Goal: Transaction & Acquisition: Purchase product/service

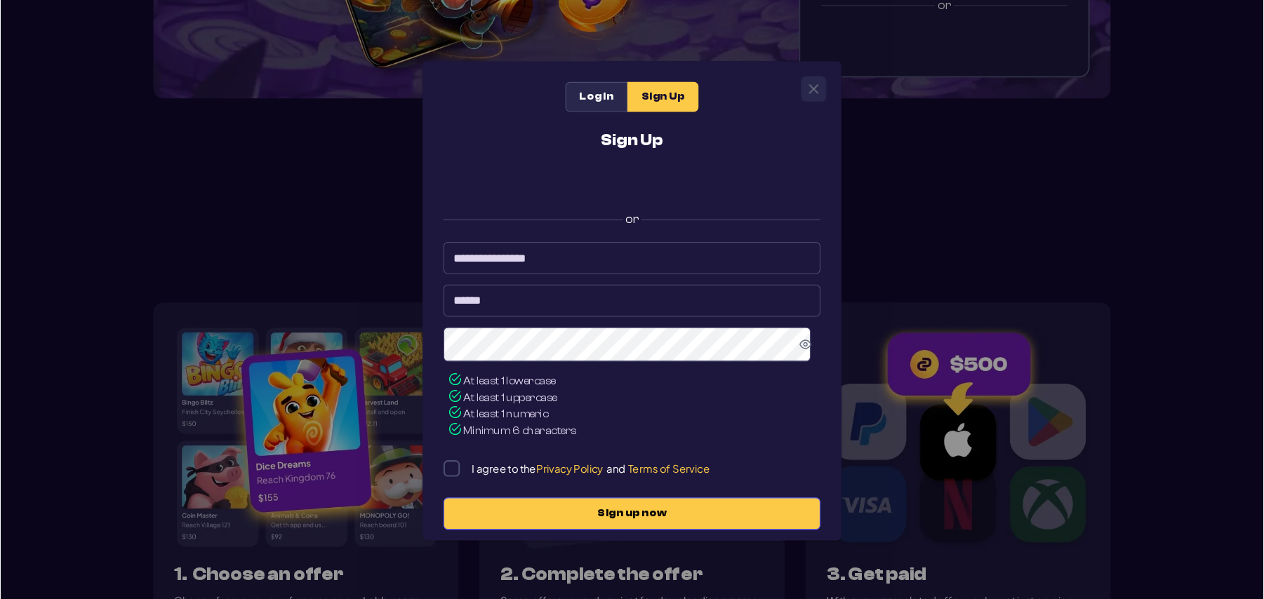
scroll to position [340, 0]
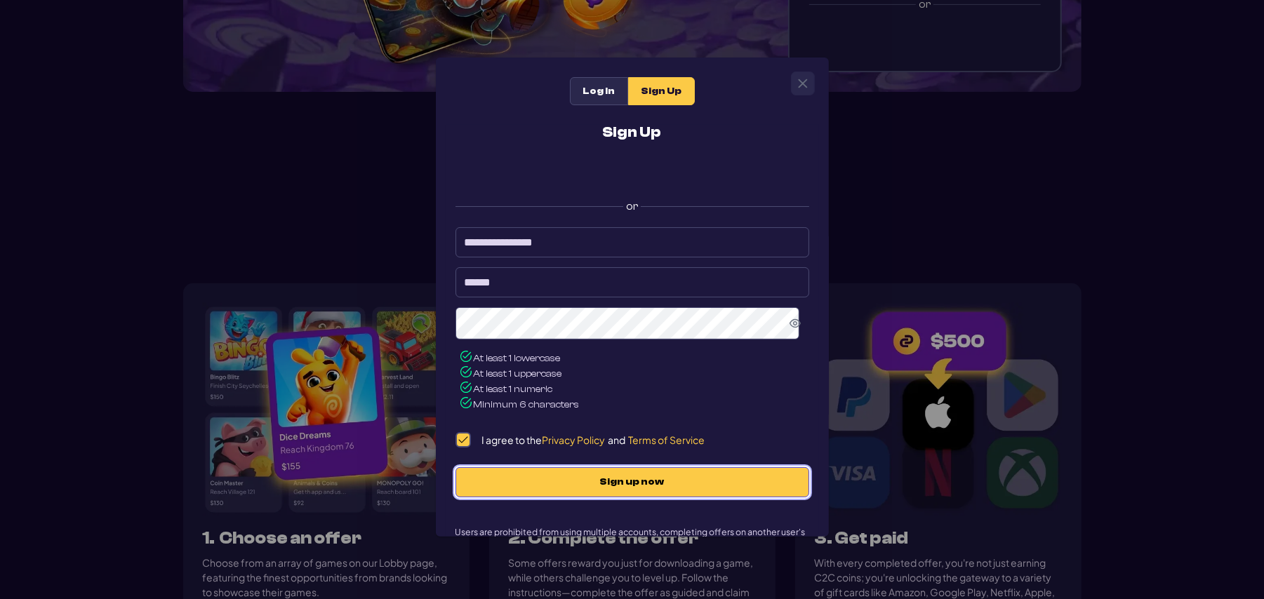
click at [612, 449] on span "Sign up now" at bounding box center [632, 483] width 324 height 12
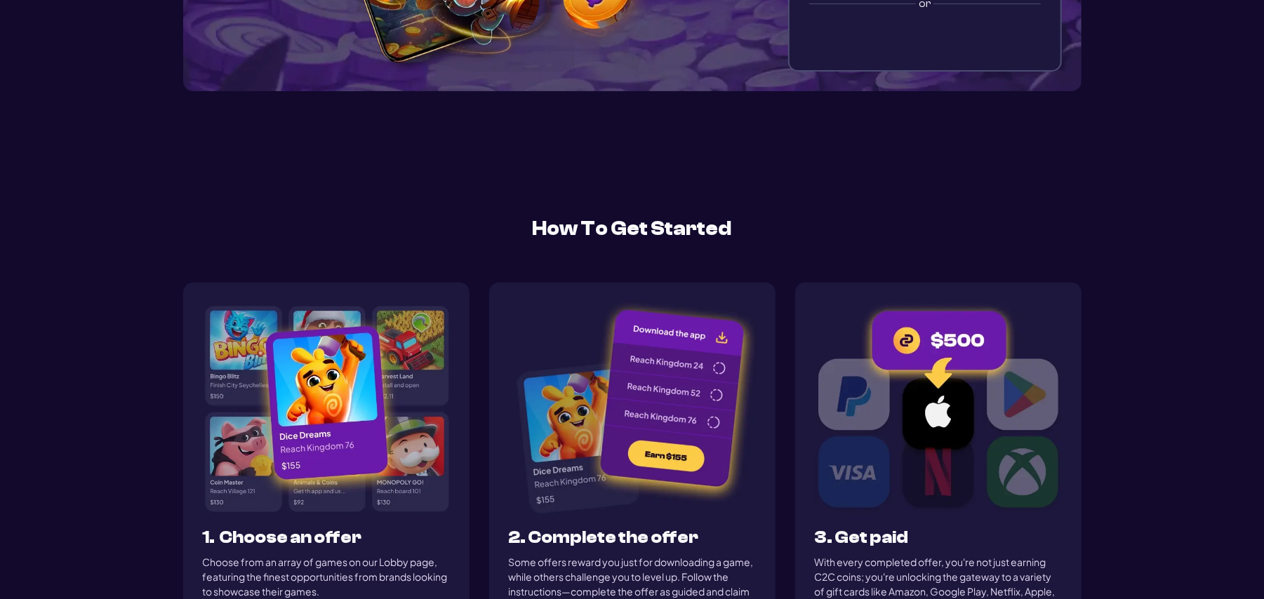
scroll to position [338, 0]
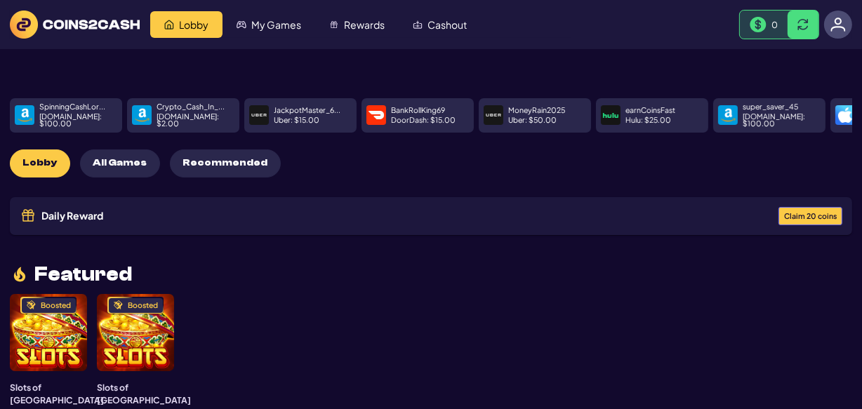
drag, startPoint x: 1225, startPoint y: 0, endPoint x: 467, endPoint y: 347, distance: 833.5
click at [467, 347] on div "Featured Boosted Slots of Vegas Ayet Studios $ 4.9 Boosted Slots of Vegas Ayet …" at bounding box center [431, 349] width 842 height 168
click at [818, 213] on span "Claim 20 coins" at bounding box center [810, 217] width 53 height 8
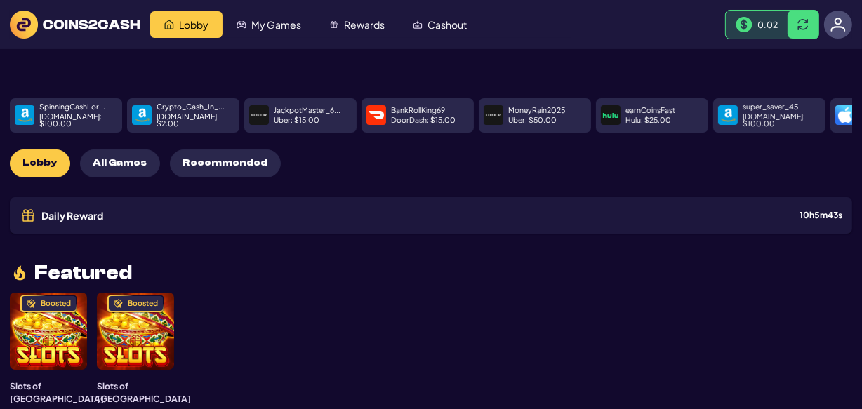
click at [669, 242] on div "Daily Reward Received! Congratulations! You’ve received a reward: 20 C2C coins.…" at bounding box center [431, 204] width 862 height 409
click at [446, 28] on span "Cashout" at bounding box center [446, 25] width 39 height 10
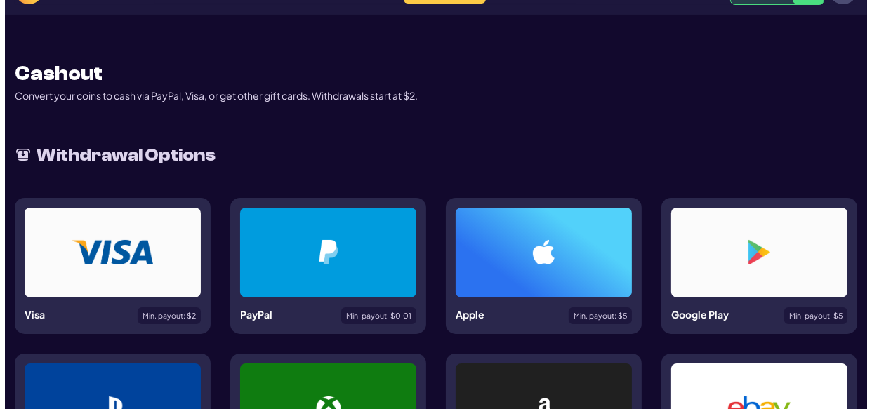
scroll to position [21, 0]
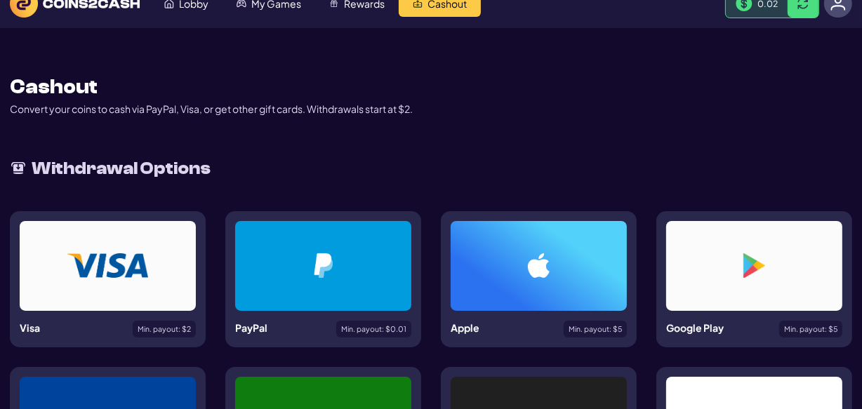
click at [189, 268] on div at bounding box center [108, 266] width 176 height 90
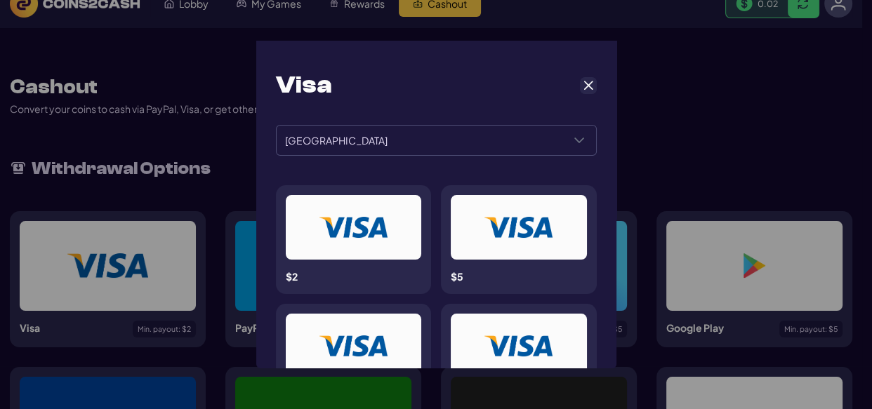
click at [380, 239] on div at bounding box center [353, 227] width 69 height 45
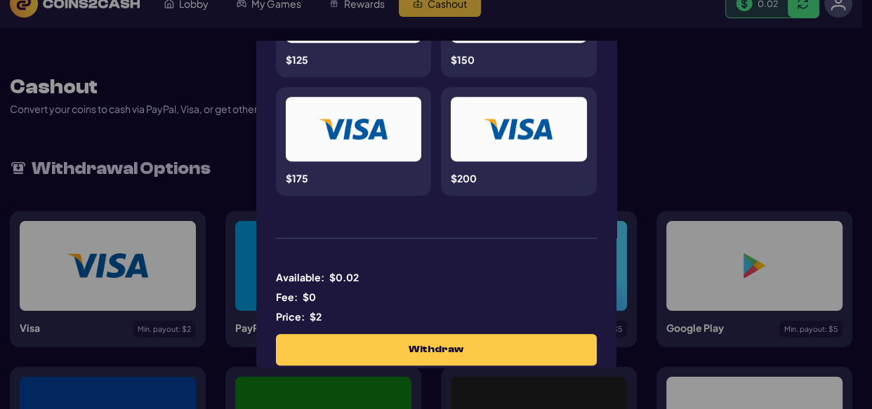
scroll to position [698, 0]
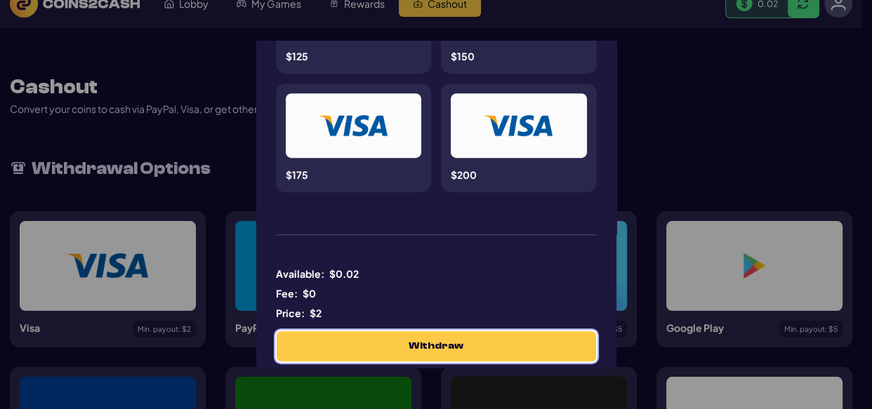
click at [445, 345] on span "Withdraw" at bounding box center [435, 346] width 55 height 12
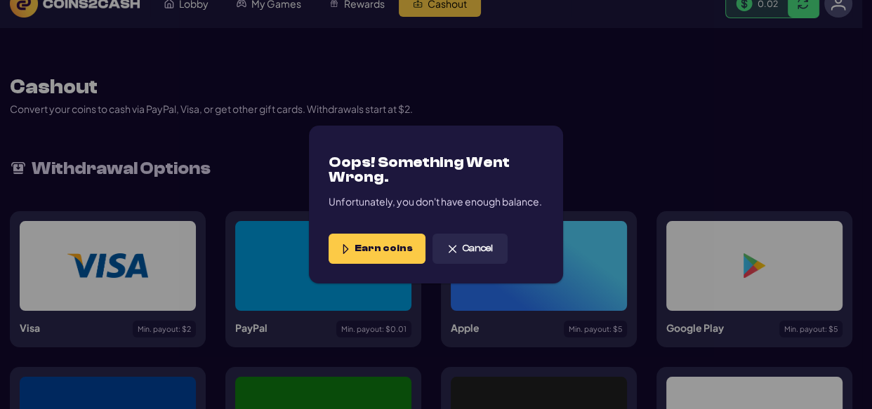
click at [380, 248] on span "Earn coins" at bounding box center [383, 249] width 58 height 12
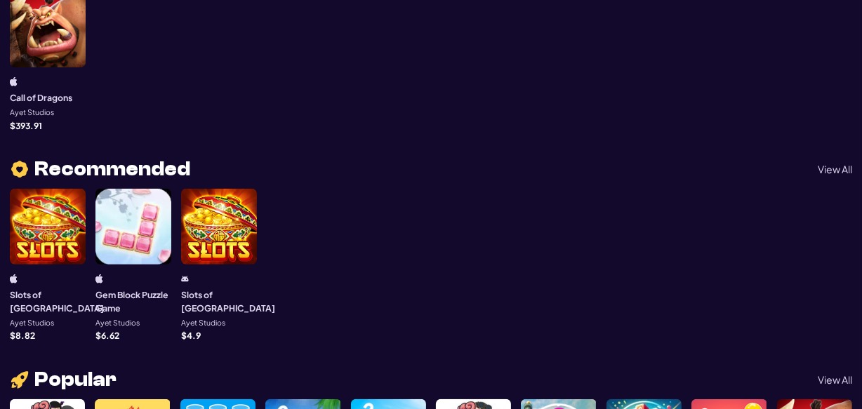
scroll to position [494, 0]
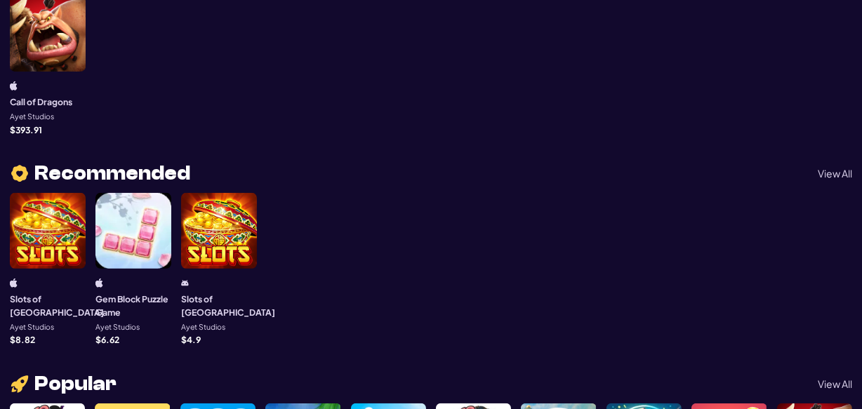
click at [159, 209] on div at bounding box center [133, 231] width 76 height 76
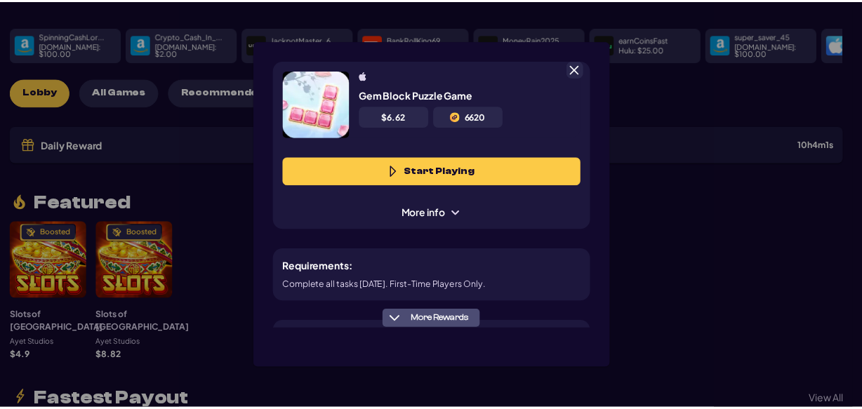
scroll to position [70, 0]
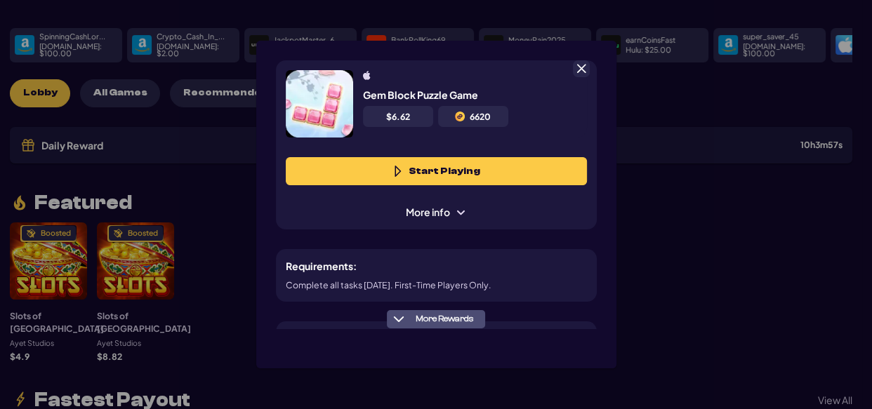
click at [435, 173] on button "Start Playing" at bounding box center [436, 171] width 301 height 28
click at [580, 72] on span at bounding box center [581, 68] width 13 height 13
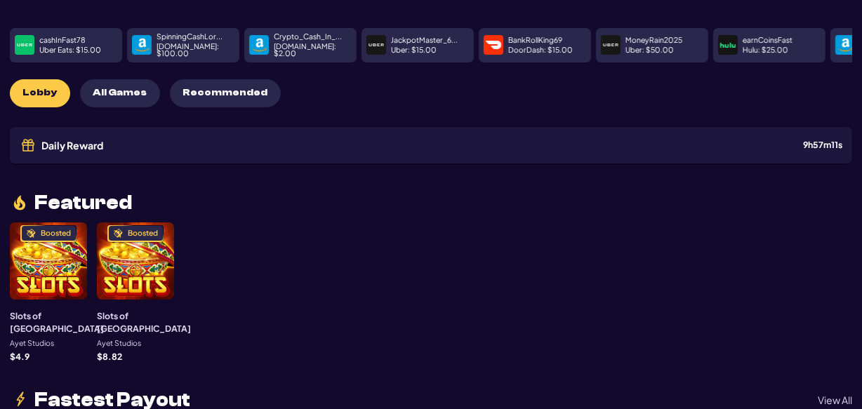
scroll to position [0, 0]
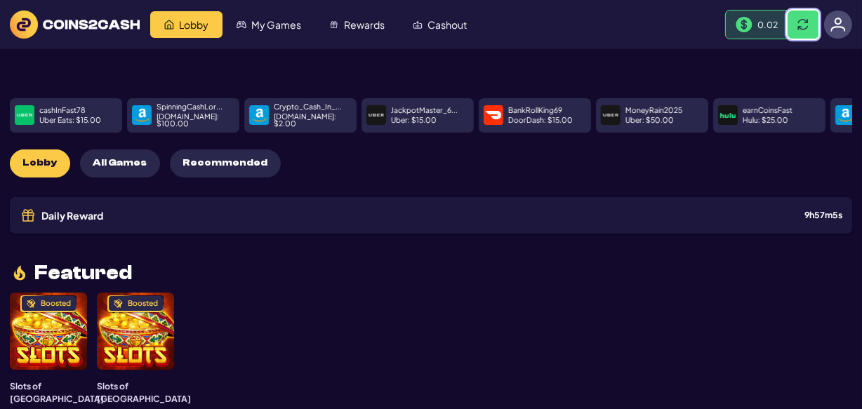
click at [806, 33] on button at bounding box center [802, 25] width 31 height 28
click at [806, 32] on button at bounding box center [802, 25] width 31 height 28
click at [456, 28] on span "Cashout" at bounding box center [446, 25] width 39 height 10
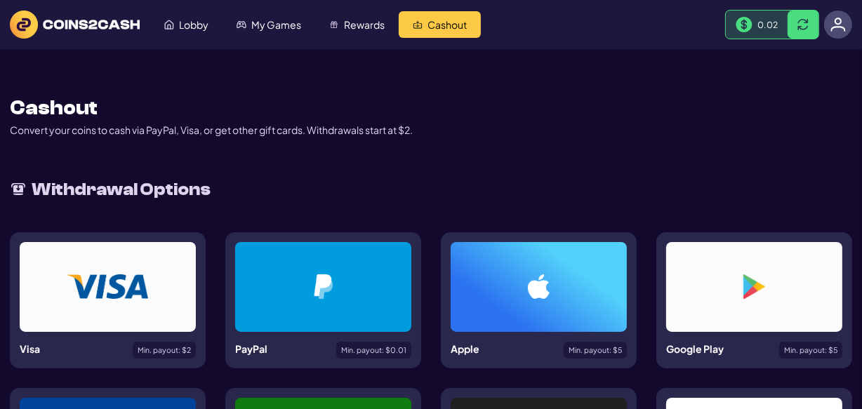
click at [371, 312] on div at bounding box center [323, 287] width 176 height 90
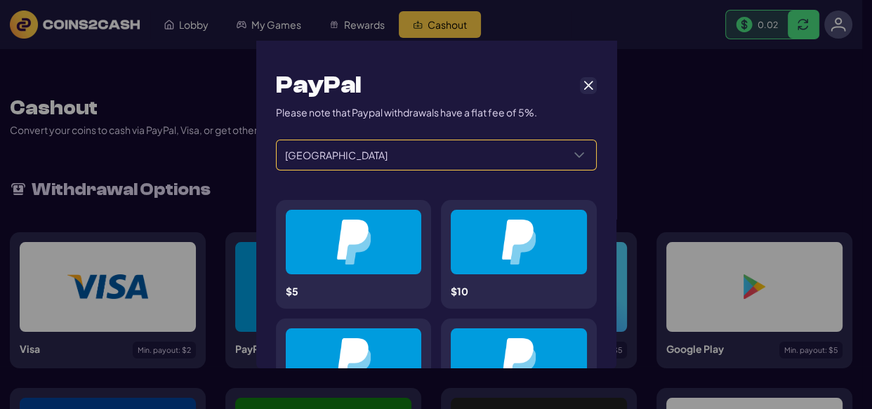
click at [577, 154] on icon "Select a Country" at bounding box center [578, 154] width 11 height 11
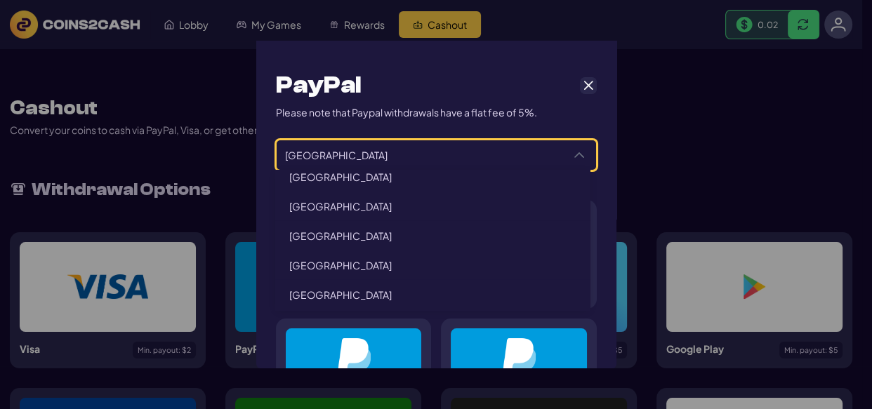
scroll to position [3160, 0]
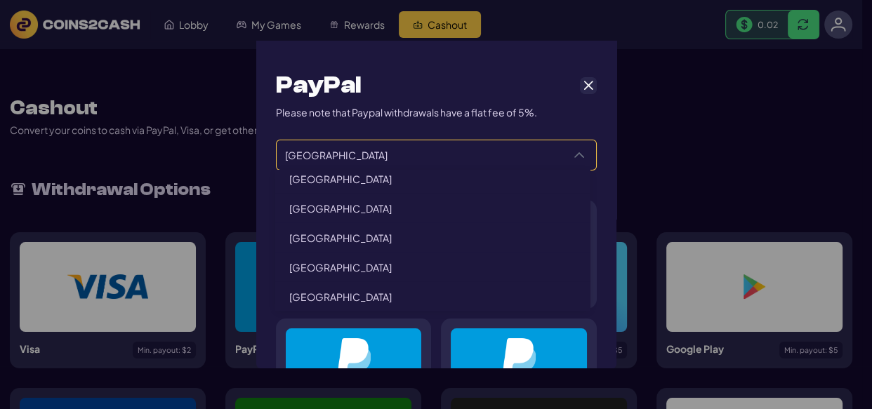
click at [289, 350] on span "South Africa" at bounding box center [340, 356] width 102 height 13
type input "**********"
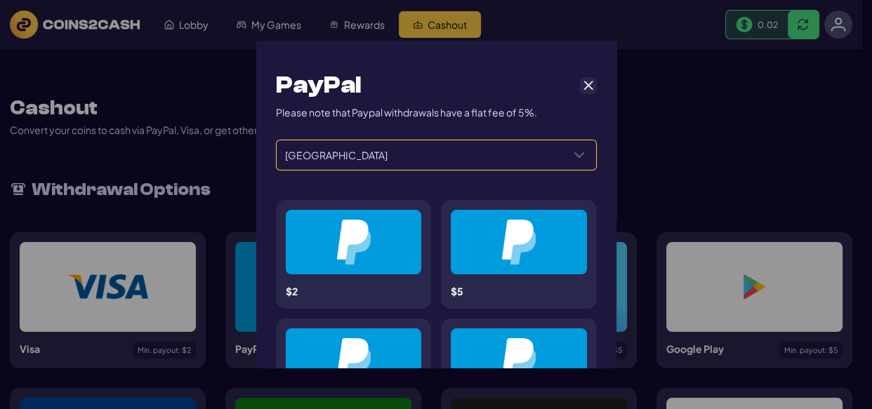
click at [376, 255] on div at bounding box center [353, 242] width 69 height 45
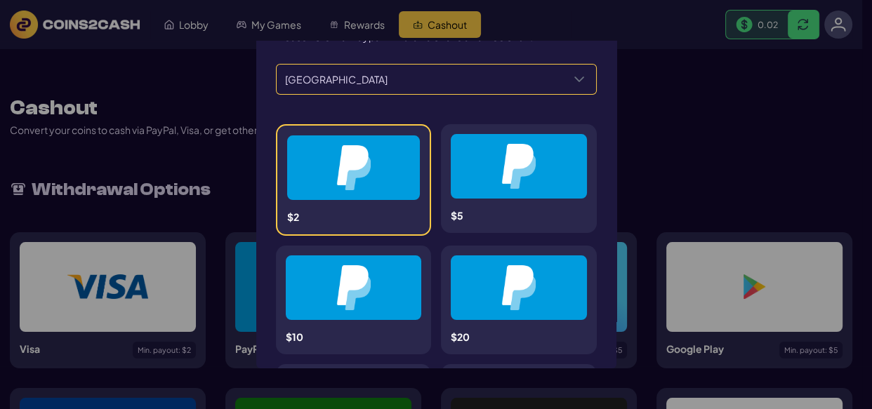
scroll to position [84, 0]
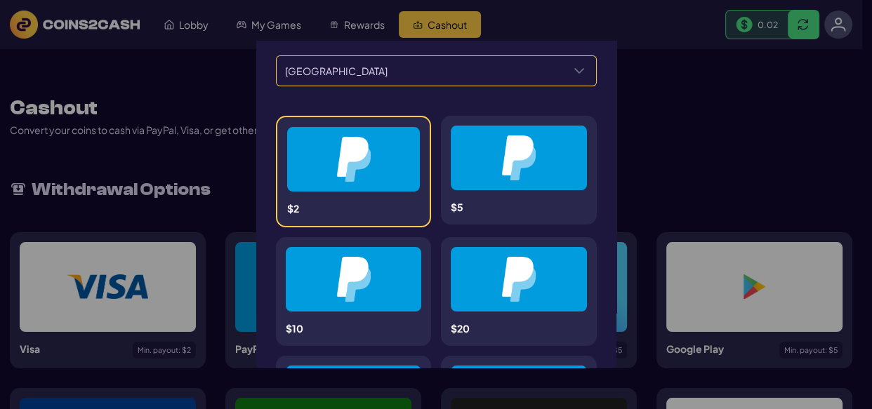
click at [595, 144] on div "**********" at bounding box center [436, 369] width 340 height 806
click at [208, 63] on div "**********" at bounding box center [436, 204] width 872 height 409
click at [707, 114] on div "**********" at bounding box center [436, 204] width 872 height 409
click at [691, 100] on div "**********" at bounding box center [436, 204] width 872 height 409
click at [268, 27] on div "**********" at bounding box center [436, 204] width 872 height 409
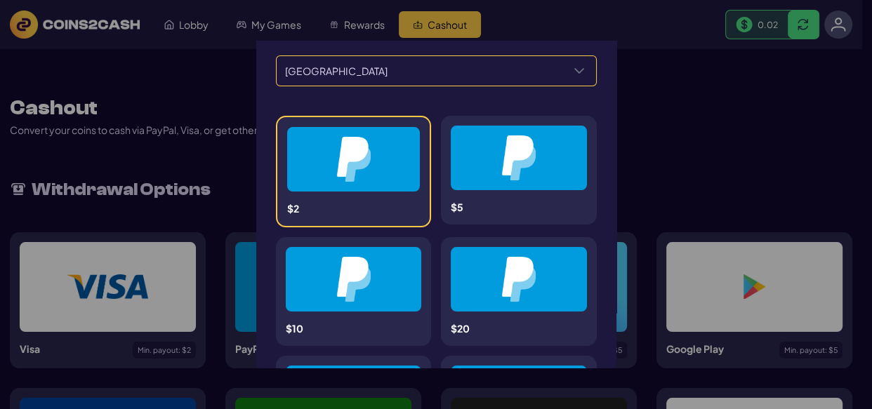
click at [573, 72] on icon "Select a Country" at bounding box center [578, 70] width 11 height 11
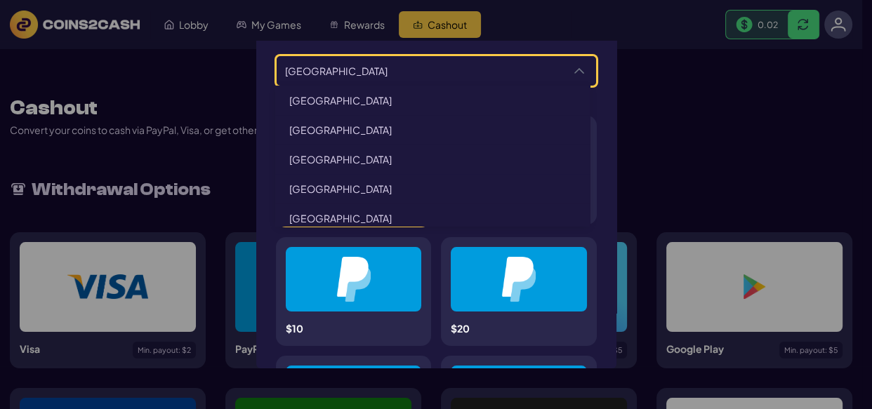
scroll to position [3160, 0]
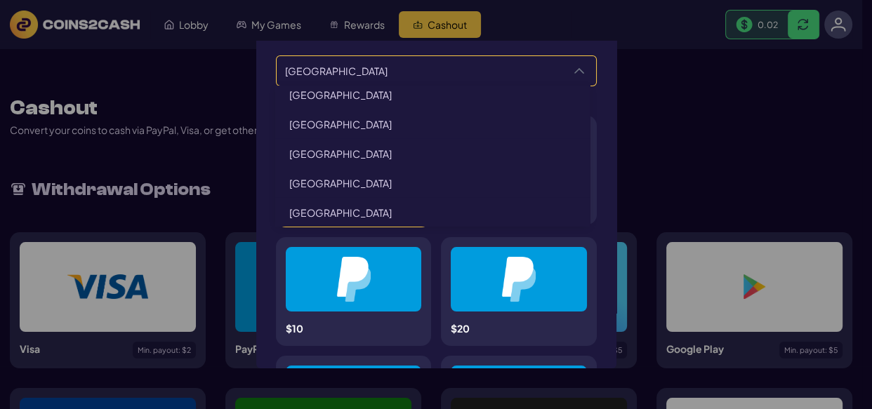
click at [574, 72] on icon "Select a Country" at bounding box center [579, 71] width 10 height 6
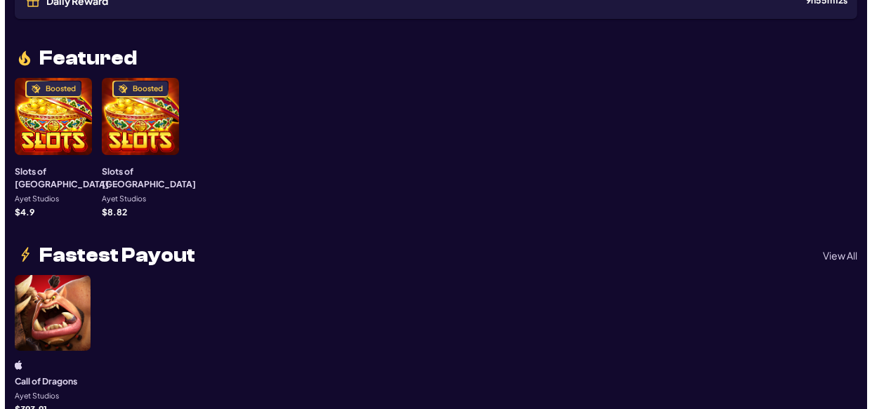
scroll to position [219, 0]
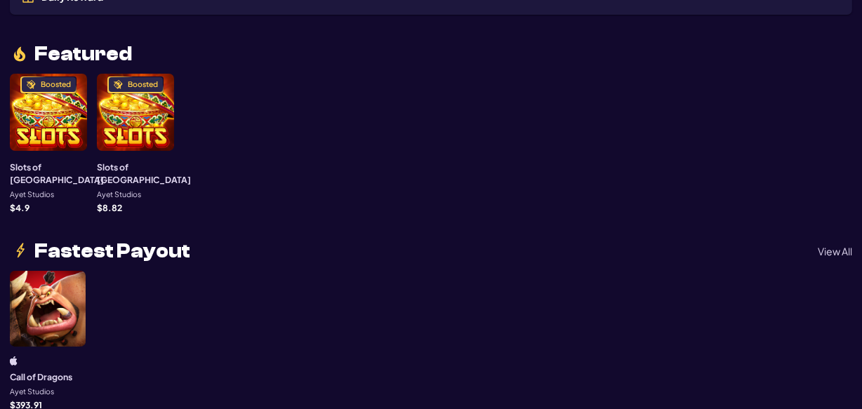
click at [53, 119] on div "Boosted" at bounding box center [48, 112] width 77 height 77
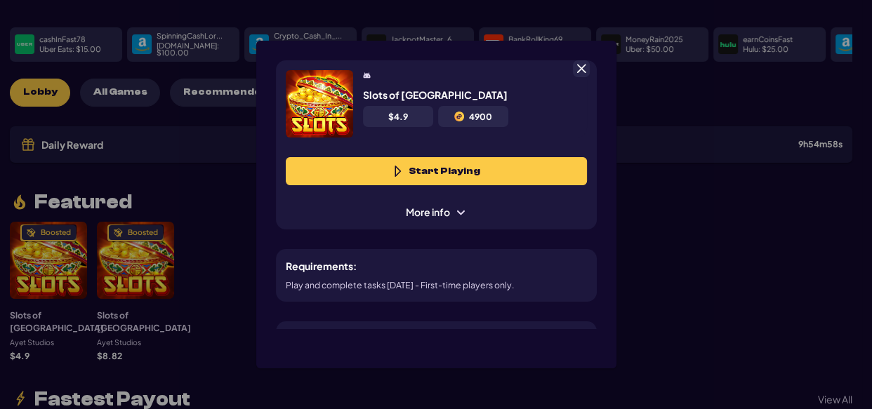
scroll to position [70, 0]
click at [430, 168] on button "Start Playing" at bounding box center [436, 171] width 301 height 28
